Goal: Book appointment/travel/reservation

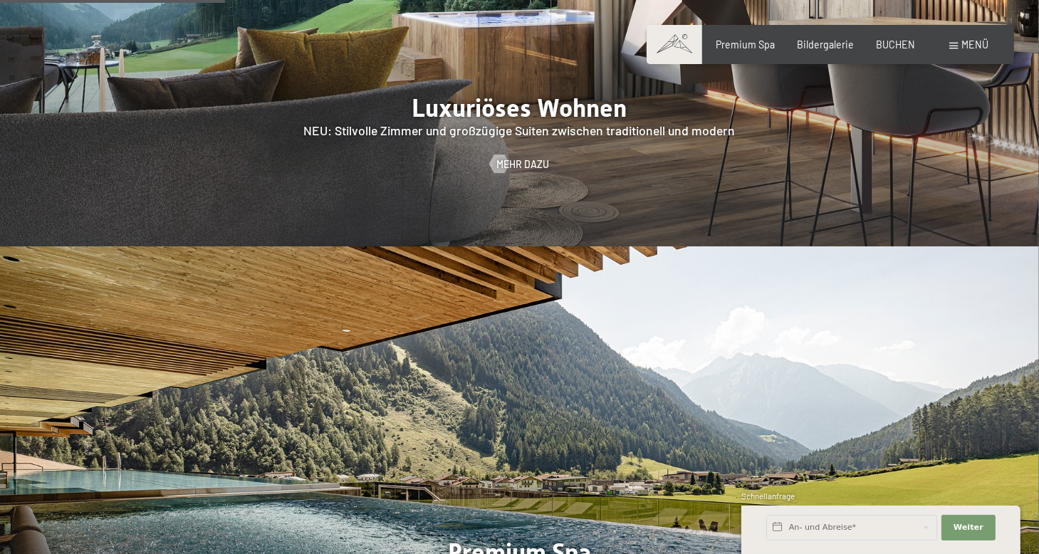
scroll to position [1424, 0]
click at [510, 157] on span "Mehr dazu" at bounding box center [536, 164] width 53 height 14
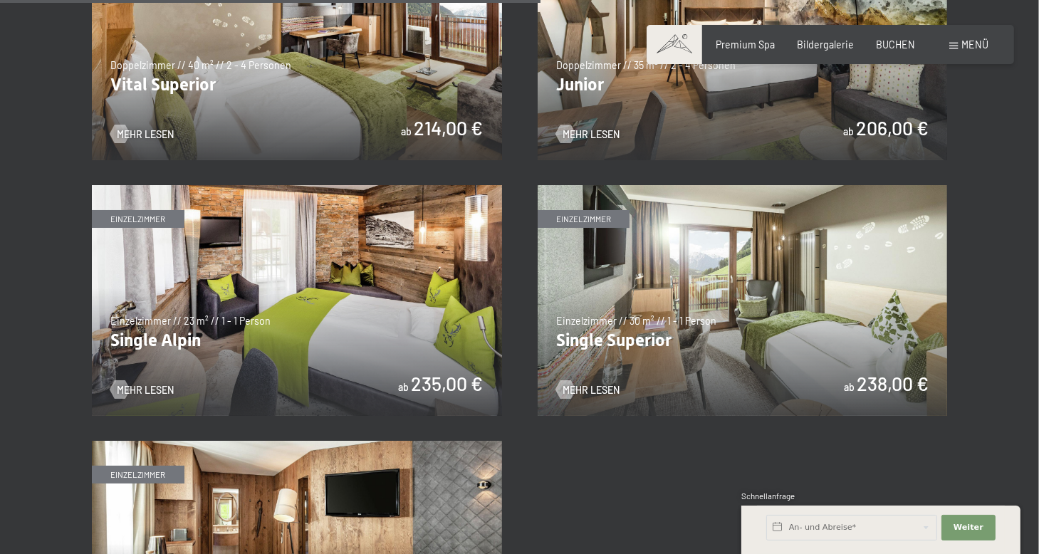
scroll to position [1780, 0]
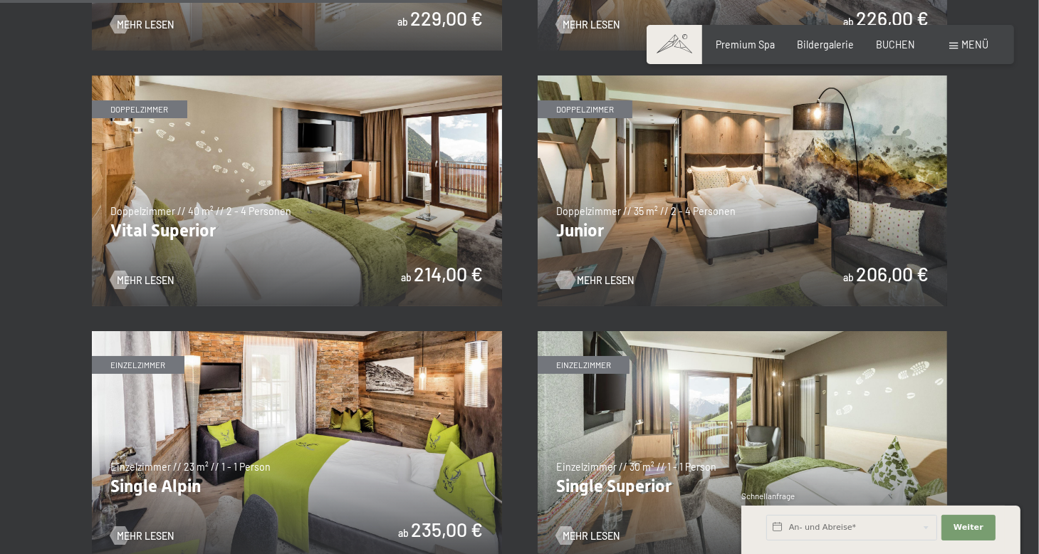
click at [605, 278] on span "Mehr Lesen" at bounding box center [605, 280] width 57 height 14
